Goal: Information Seeking & Learning: Learn about a topic

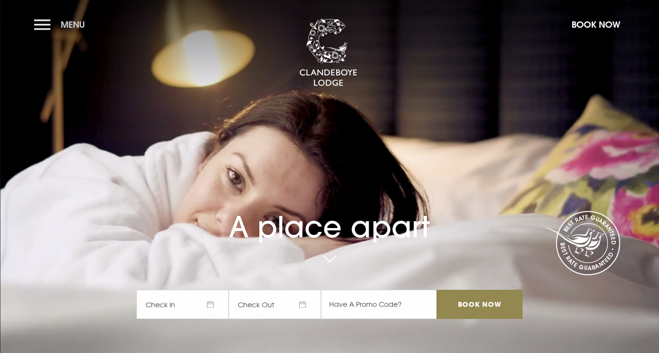
click at [78, 27] on span "Menu" at bounding box center [73, 24] width 24 height 11
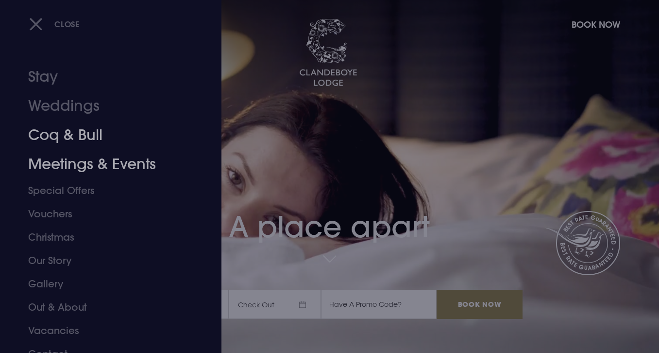
click at [101, 159] on link "Meetings & Events" at bounding box center [104, 164] width 153 height 29
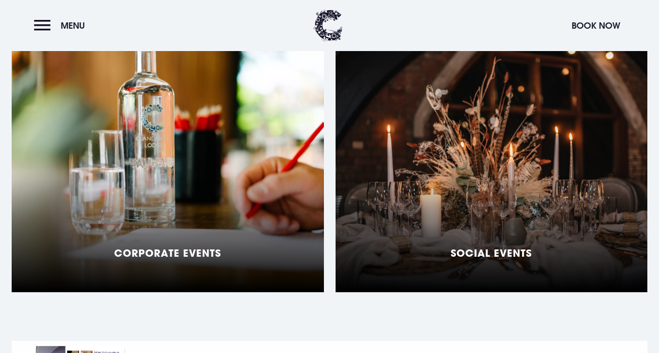
scroll to position [813, 0]
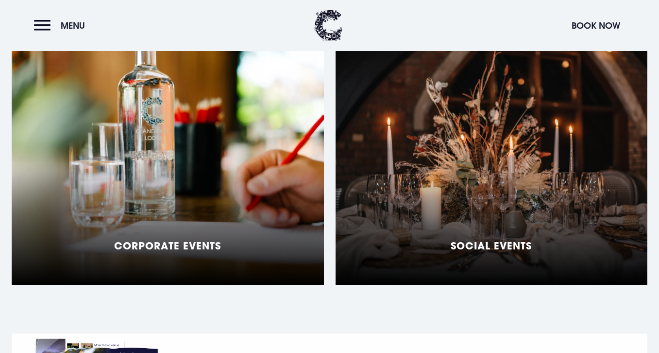
click at [221, 210] on div "Corporate Events" at bounding box center [168, 163] width 312 height 243
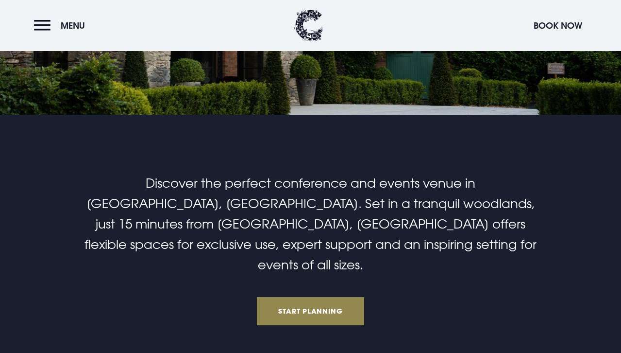
scroll to position [178, 0]
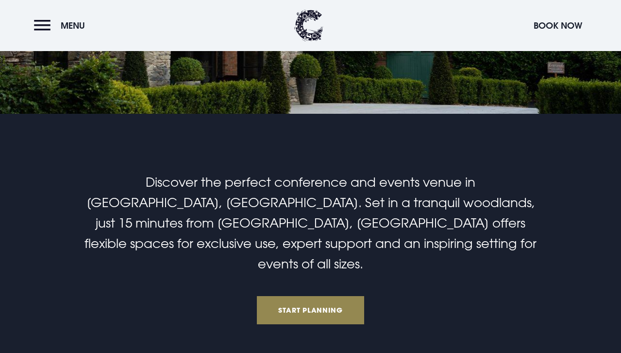
click at [250, 216] on span "Discover the perfect conference and events venue in [GEOGRAPHIC_DATA], [GEOGRAP…" at bounding box center [310, 222] width 452 height 97
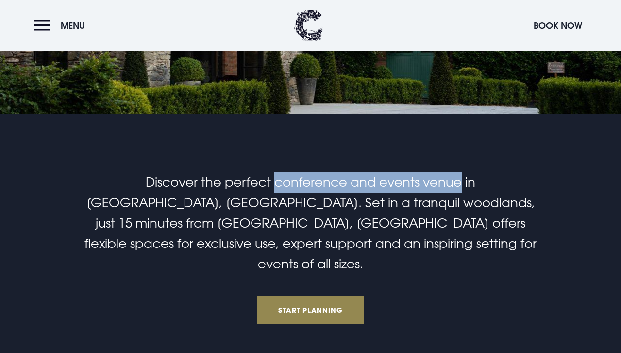
drag, startPoint x: 222, startPoint y: 183, endPoint x: 407, endPoint y: 181, distance: 184.5
click at [407, 181] on span "Discover the perfect conference and events venue in [GEOGRAPHIC_DATA], [GEOGRAP…" at bounding box center [310, 222] width 452 height 97
copy span "conference and events venue"
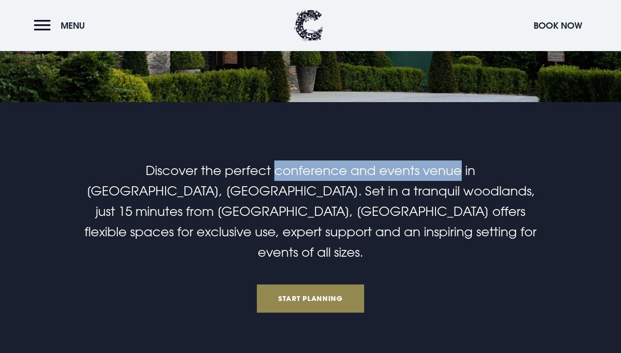
scroll to position [190, 0]
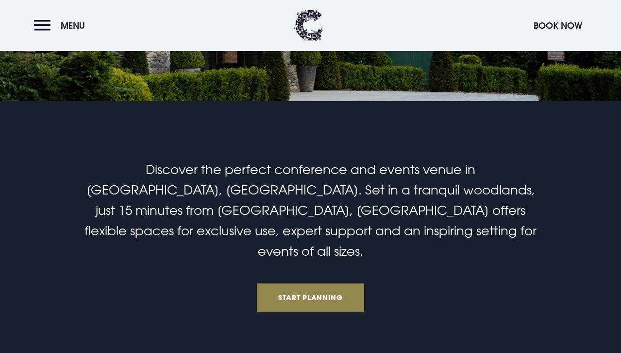
click at [401, 177] on h2 "Discover the perfect conference and events venue in [GEOGRAPHIC_DATA], [GEOGRAP…" at bounding box center [311, 210] width 462 height 102
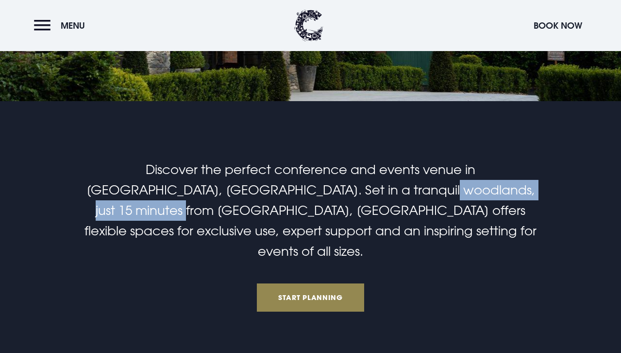
drag, startPoint x: 339, startPoint y: 187, endPoint x: 501, endPoint y: 184, distance: 161.7
click at [501, 184] on span "Discover the perfect conference and events venue in [GEOGRAPHIC_DATA], [GEOGRAP…" at bounding box center [310, 210] width 452 height 97
copy span "just 15 minutes from [GEOGRAPHIC_DATA]"
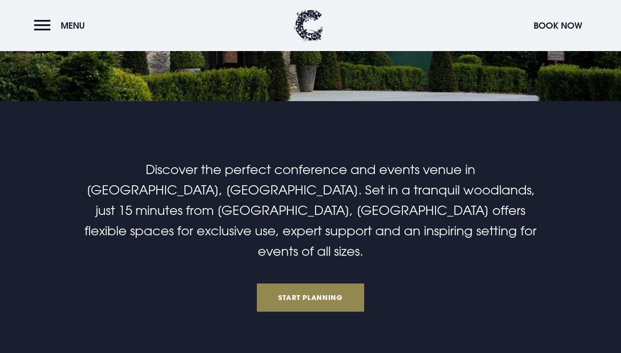
click at [285, 204] on span "Discover the perfect conference and events venue in [GEOGRAPHIC_DATA], [GEOGRAP…" at bounding box center [310, 210] width 452 height 97
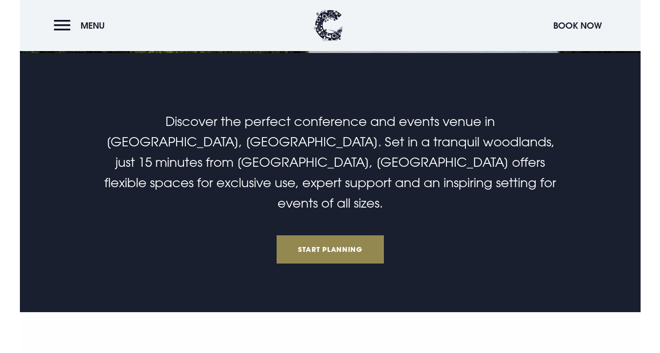
scroll to position [241, 0]
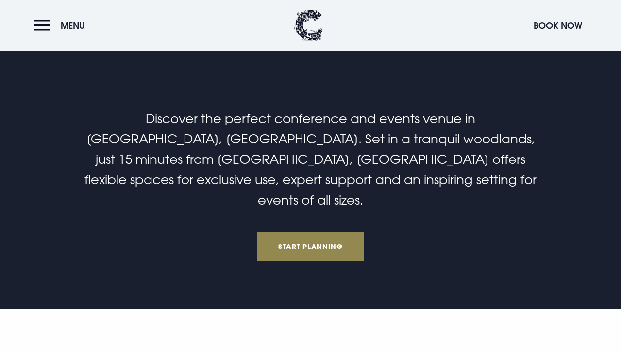
click at [352, 182] on span "Discover the perfect conference and events venue in [GEOGRAPHIC_DATA], [GEOGRAP…" at bounding box center [310, 159] width 452 height 97
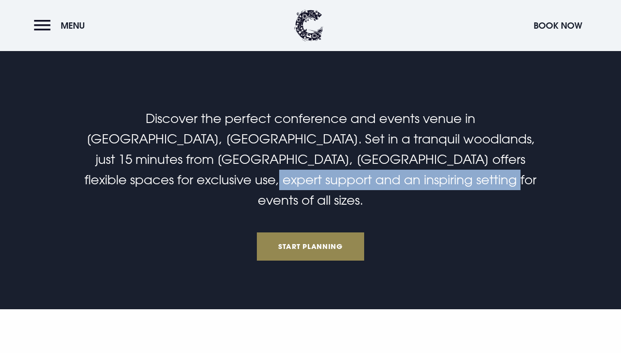
drag, startPoint x: 441, startPoint y: 182, endPoint x: 224, endPoint y: 175, distance: 217.6
click at [224, 175] on span "Discover the perfect conference and events venue in [GEOGRAPHIC_DATA], [GEOGRAP…" at bounding box center [310, 159] width 452 height 97
copy span "inspiring setting for events of all sizes"
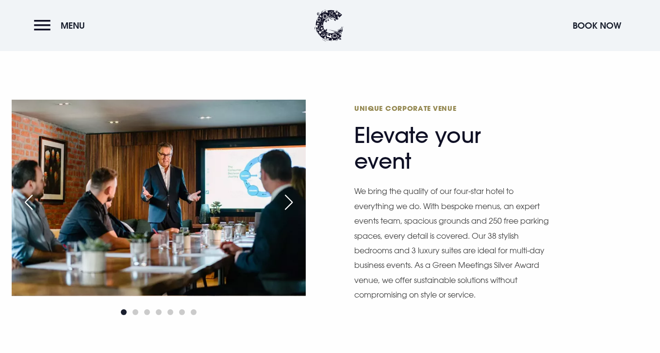
scroll to position [505, 0]
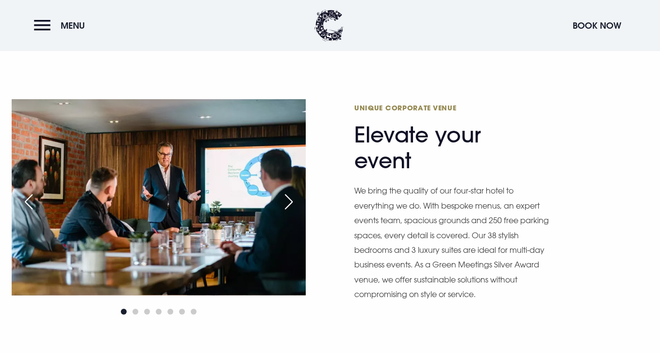
click at [406, 153] on div "Unique Corporate Venue Elevate your event We bring the quality of our four-star…" at bounding box center [501, 208] width 294 height 230
drag, startPoint x: 355, startPoint y: 86, endPoint x: 455, endPoint y: 86, distance: 99.5
click at [455, 103] on span "Unique Corporate Venue" at bounding box center [448, 107] width 189 height 9
copy span "Unique Corporate Venue"
click at [472, 276] on p "We bring the quality of our four-star hotel to everything we do. With bespoke m…" at bounding box center [453, 242] width 199 height 118
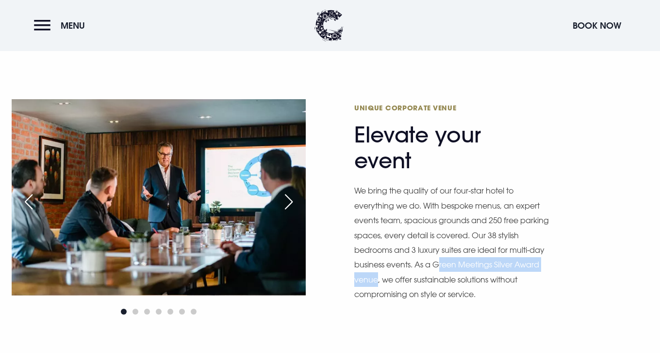
drag, startPoint x: 438, startPoint y: 245, endPoint x: 379, endPoint y: 262, distance: 62.1
click at [379, 262] on p "We bring the quality of our four-star hotel to everything we do. With bespoke m…" at bounding box center [453, 242] width 199 height 118
copy p "reen Meetings Silver Award venue"
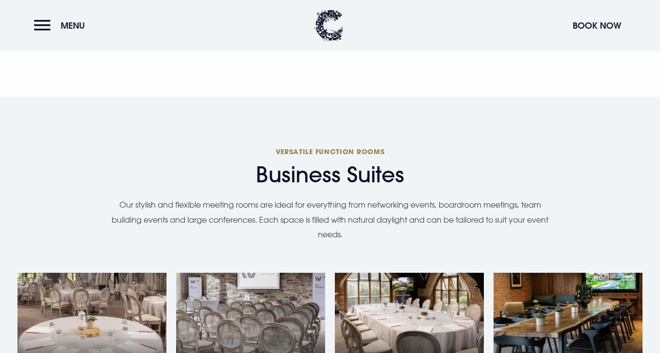
scroll to position [784, 0]
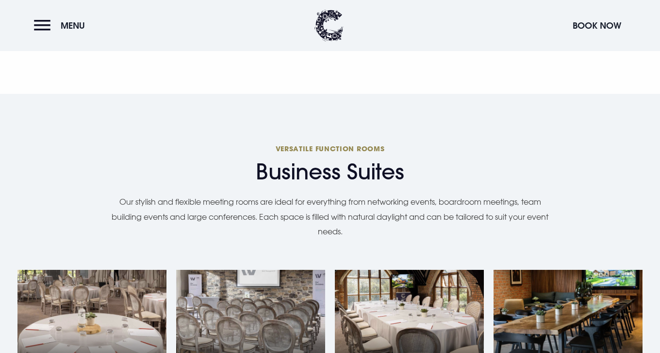
click at [270, 195] on p "Our stylish and flexible meeting rooms are ideal for everything from networking…" at bounding box center [330, 216] width 447 height 44
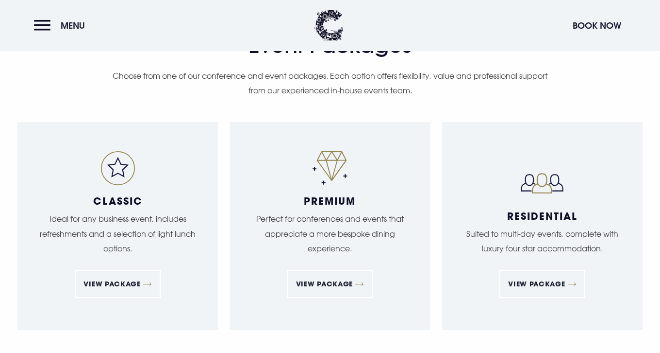
scroll to position [1486, 0]
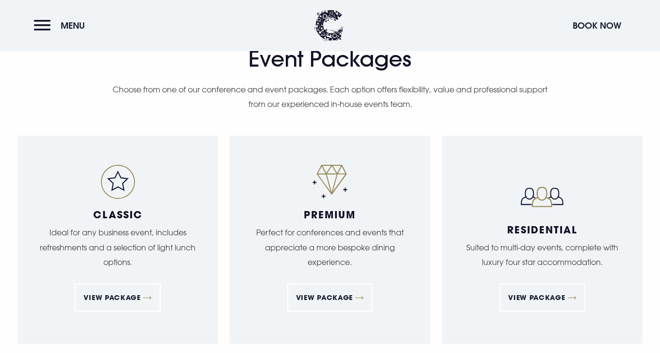
click at [339, 98] on div "Event Packages Tailored For You Choose from one of our conference and event pac…" at bounding box center [329, 81] width 625 height 110
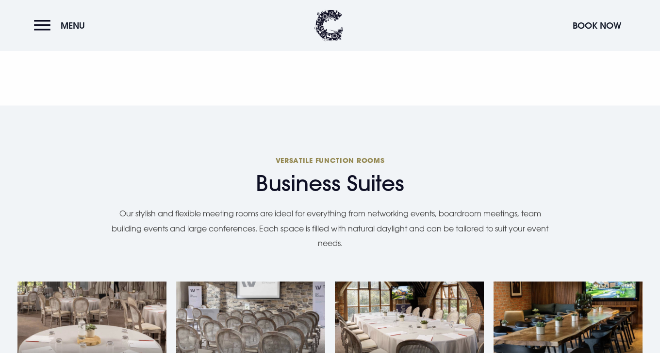
scroll to position [765, 0]
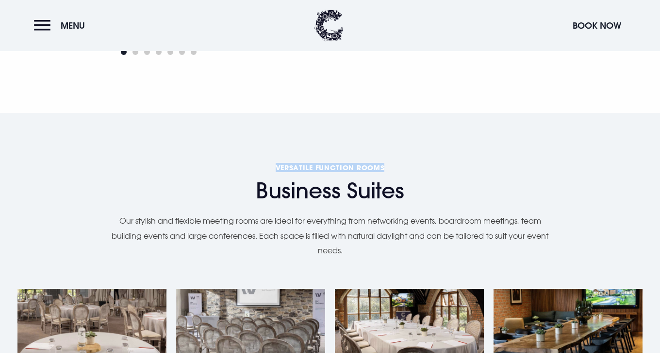
drag, startPoint x: 277, startPoint y: 145, endPoint x: 389, endPoint y: 144, distance: 112.6
click at [389, 163] on span "Versatile function rooms" at bounding box center [329, 167] width 625 height 9
copy span "Versatile function rooms"
click at [435, 178] on span "Business Suites" at bounding box center [329, 191] width 625 height 26
